Goal: Task Accomplishment & Management: Use online tool/utility

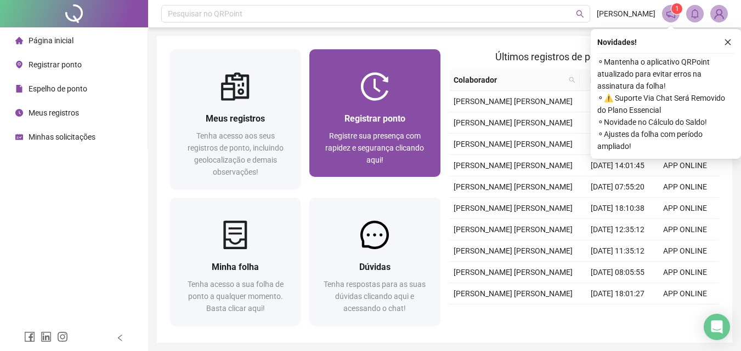
click at [394, 121] on span "Registrar ponto" at bounding box center [374, 118] width 61 height 10
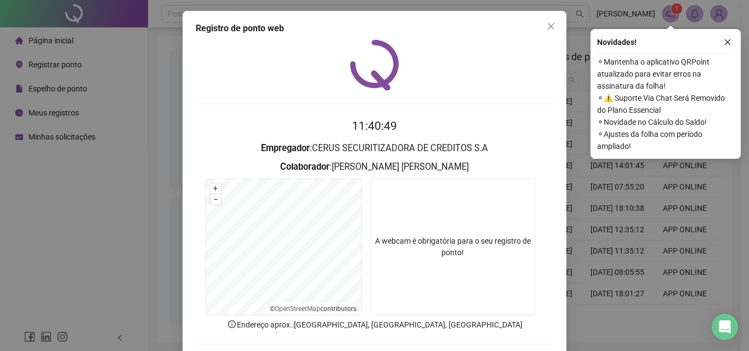
scroll to position [53, 0]
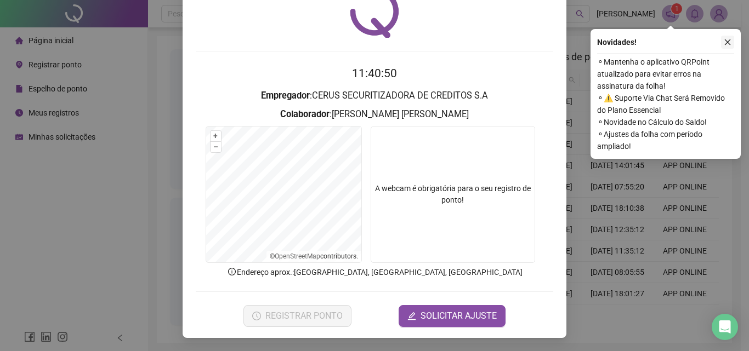
click at [729, 41] on icon "close" at bounding box center [728, 42] width 6 height 6
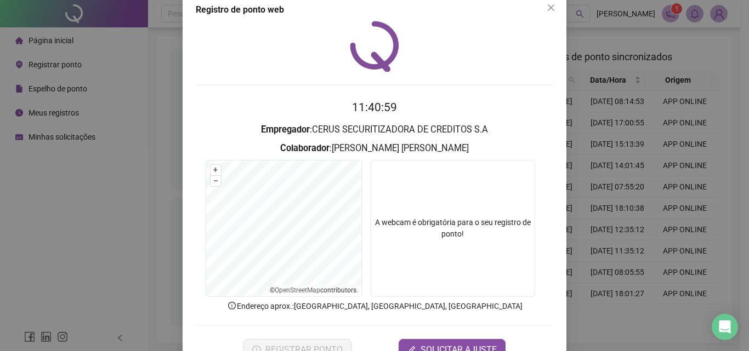
scroll to position [0, 0]
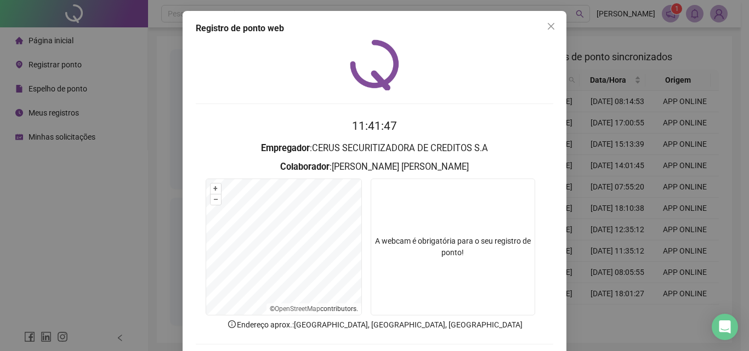
click at [533, 195] on form "+ – ⇧ › © OpenStreetMap contributors. A webcam é obrigatória para o seu registr…" at bounding box center [374, 249] width 357 height 140
click at [547, 23] on icon "close" at bounding box center [551, 26] width 9 height 9
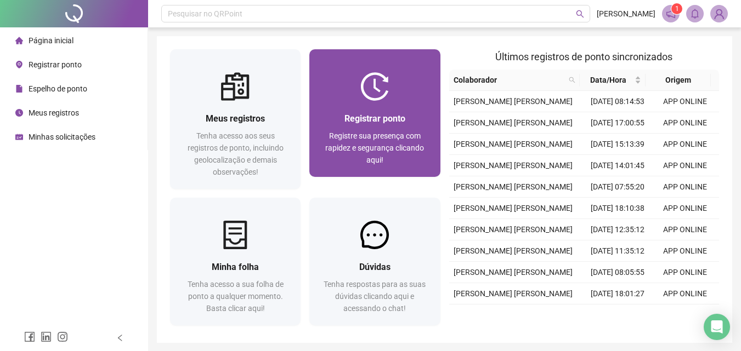
click at [355, 123] on span "Registrar ponto" at bounding box center [374, 118] width 61 height 10
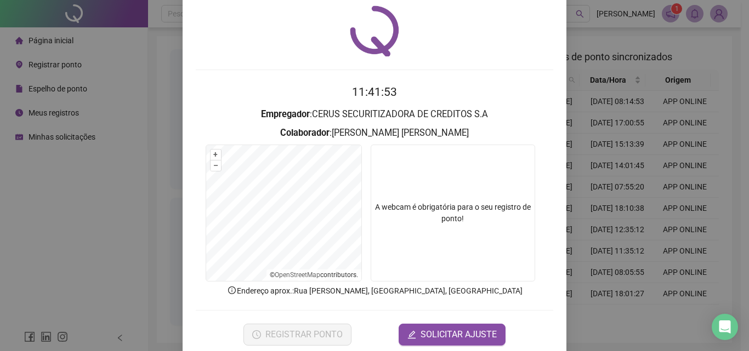
scroll to position [53, 0]
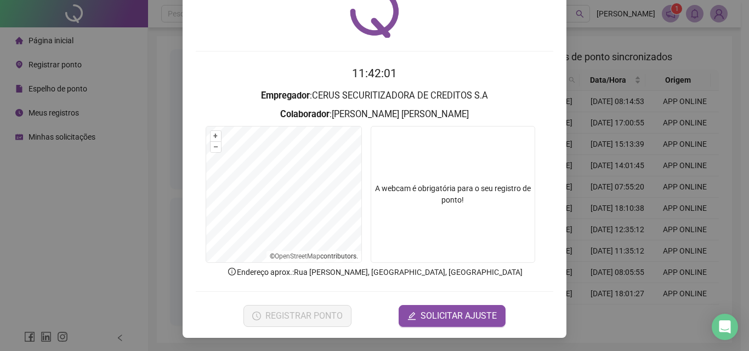
click at [2, 257] on div "Registro de ponto web 11:42:01 Empregador : CERUS SECURITIZADORA DE CREDITOS S.…" at bounding box center [374, 175] width 749 height 351
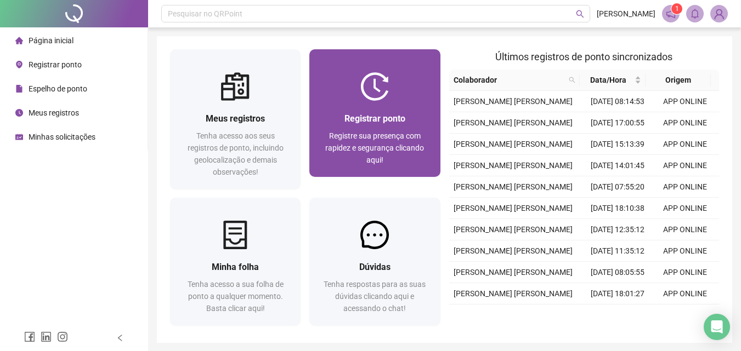
click at [366, 109] on div "Registrar ponto Registre sua presença com rapidez e segurança clicando aqui!" at bounding box center [374, 139] width 130 height 76
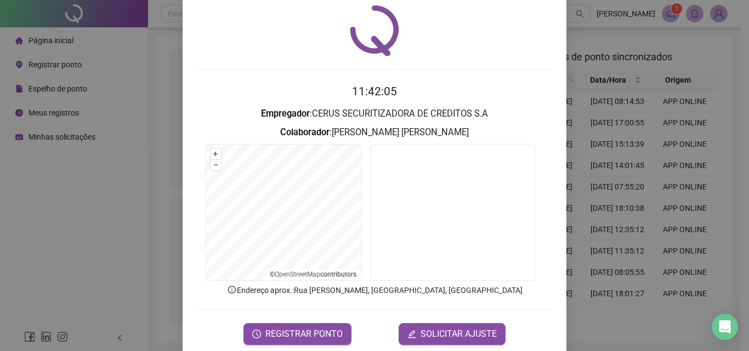
scroll to position [53, 0]
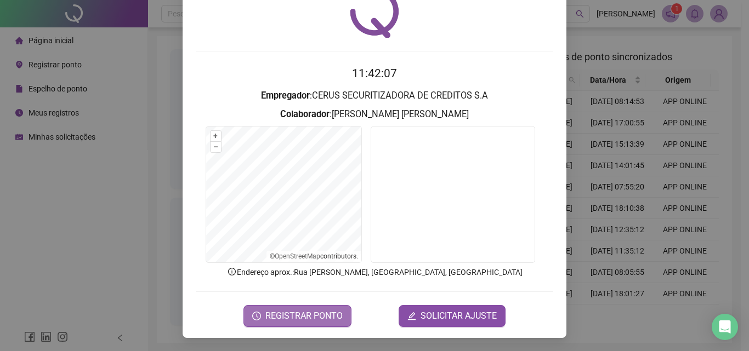
click at [315, 314] on span "REGISTRAR PONTO" at bounding box center [303, 316] width 77 height 13
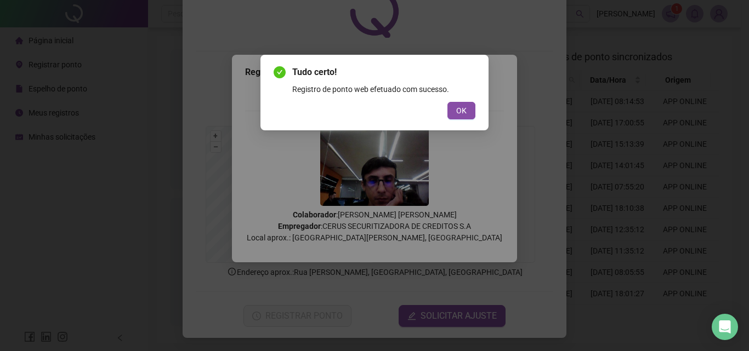
click at [457, 106] on span "OK" at bounding box center [461, 111] width 10 height 12
